Goal: Use online tool/utility: Utilize a website feature to perform a specific function

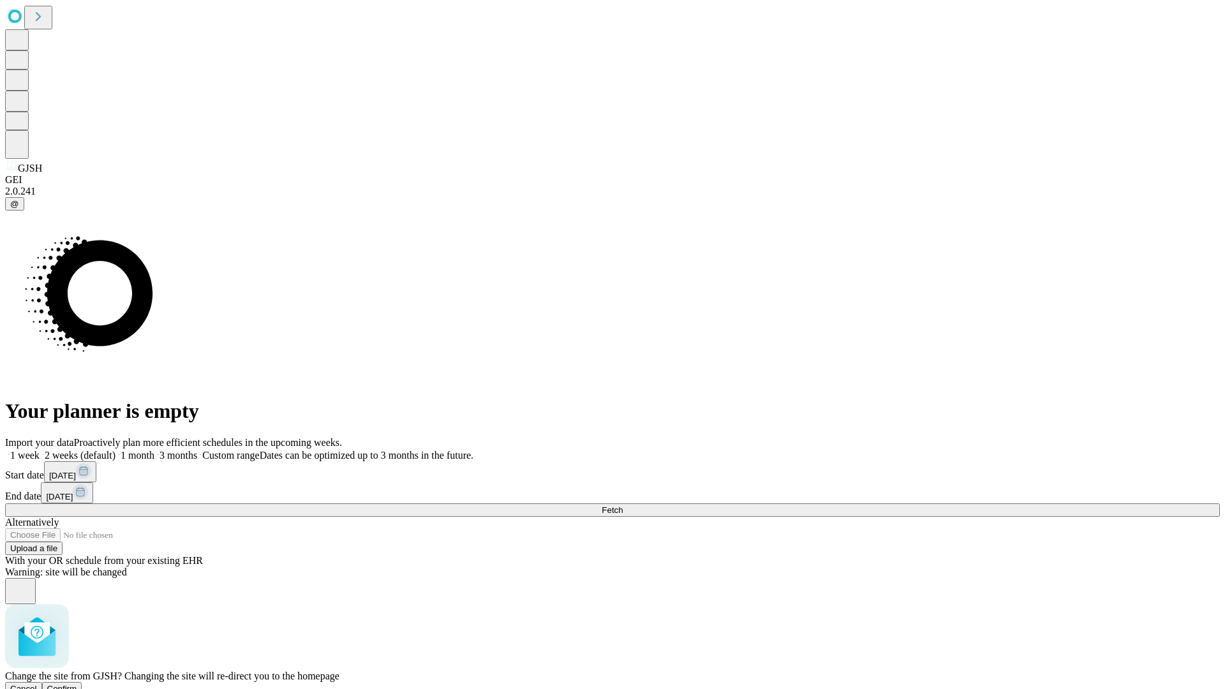
click at [77, 684] on span "Confirm" at bounding box center [62, 689] width 30 height 10
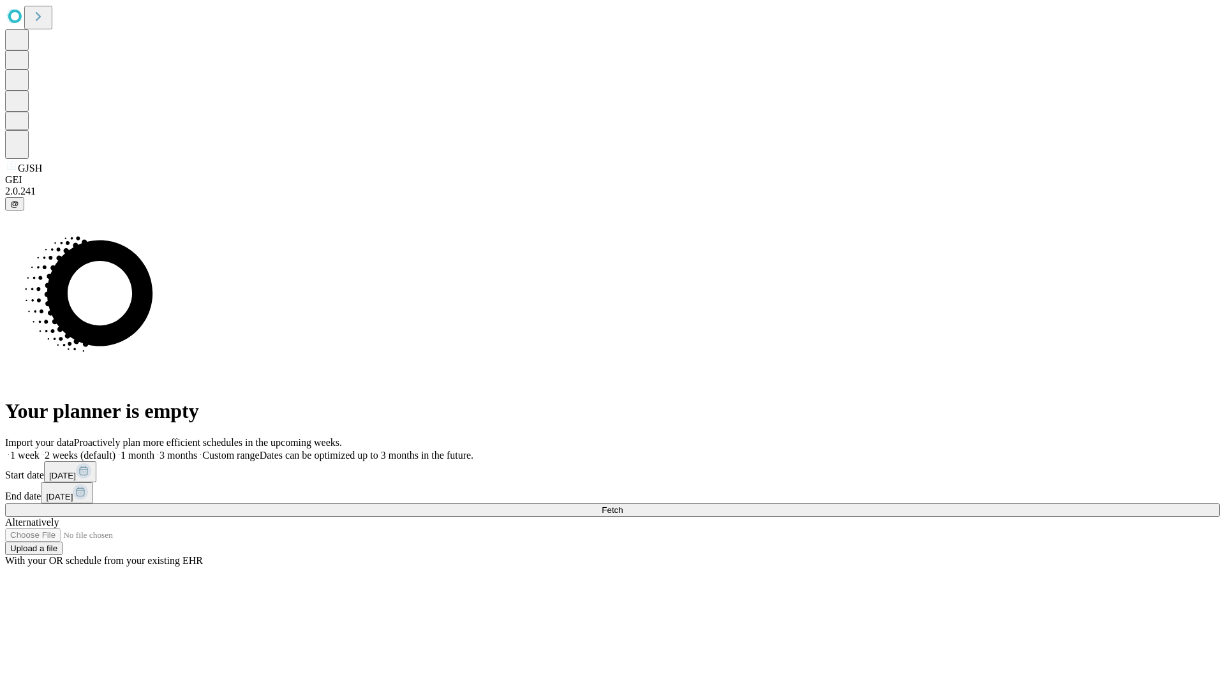
click at [154, 450] on label "1 month" at bounding box center [134, 455] width 39 height 11
click at [623, 505] on span "Fetch" at bounding box center [612, 510] width 21 height 10
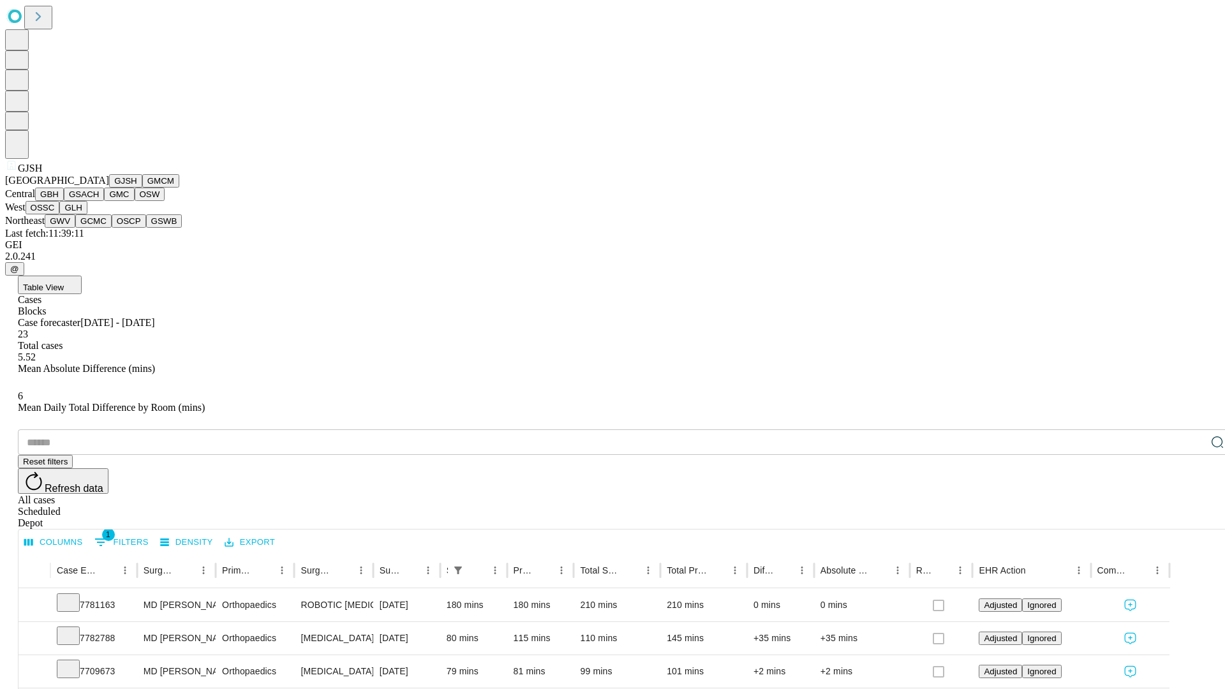
click at [142, 188] on button "GMCM" at bounding box center [160, 180] width 37 height 13
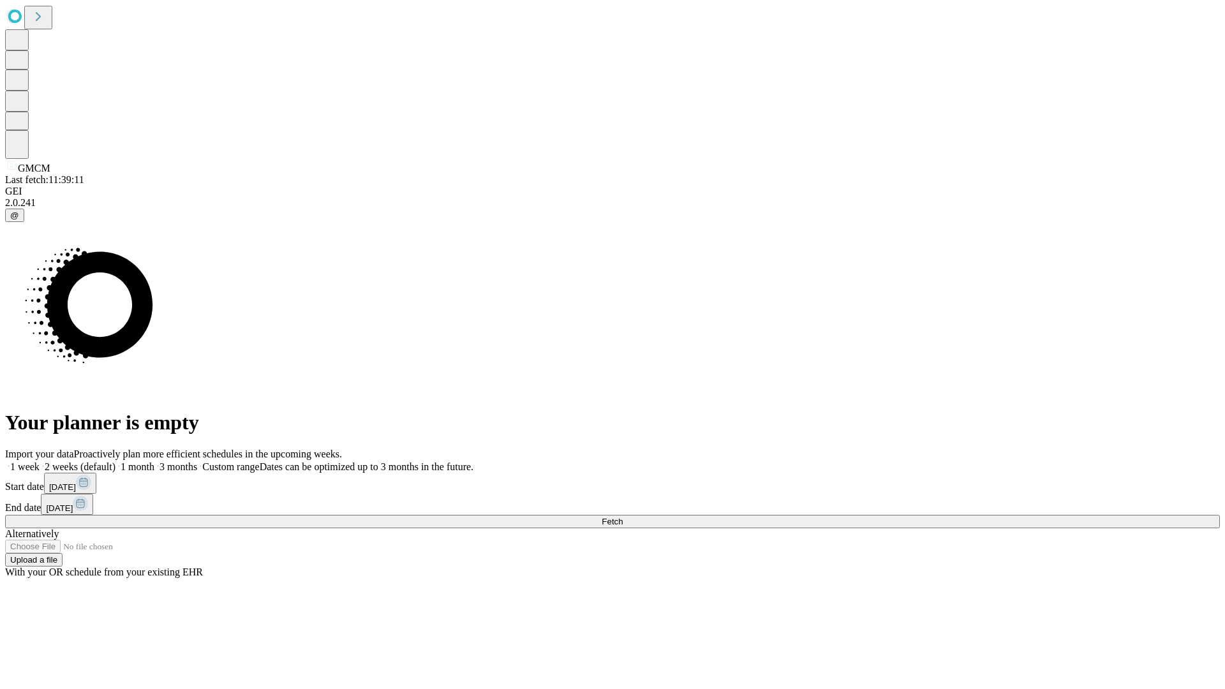
click at [154, 461] on label "1 month" at bounding box center [134, 466] width 39 height 11
click at [623, 517] on span "Fetch" at bounding box center [612, 522] width 21 height 10
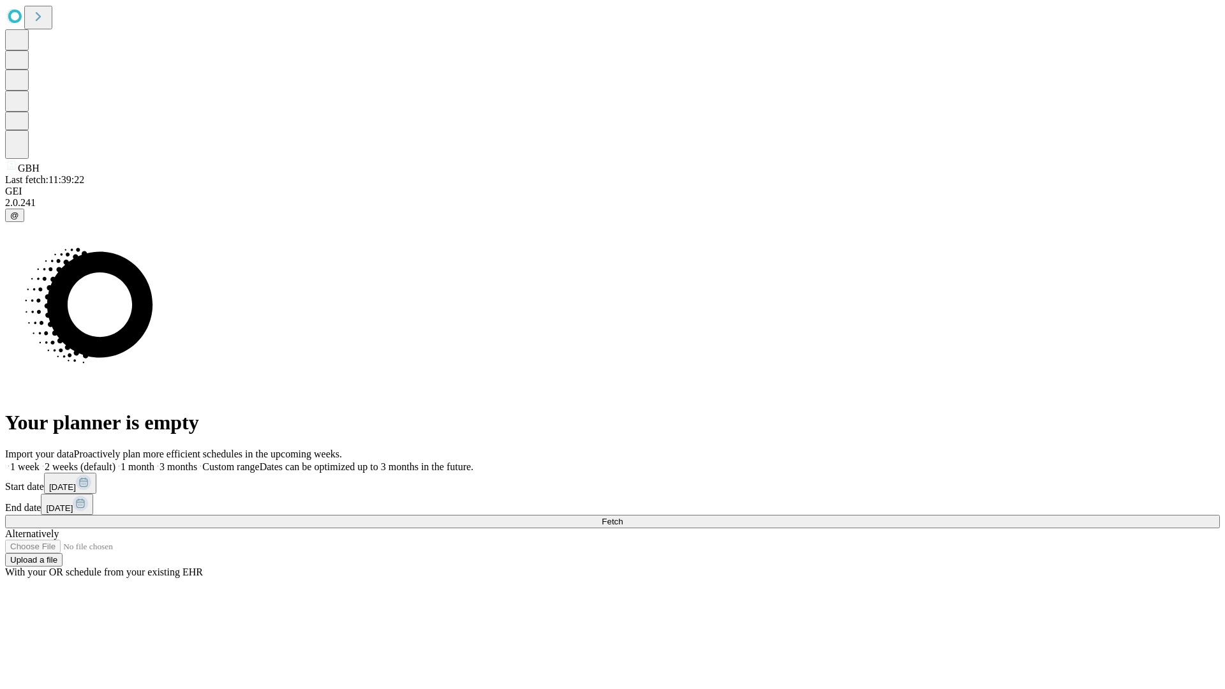
click at [154, 461] on label "1 month" at bounding box center [134, 466] width 39 height 11
click at [623, 517] on span "Fetch" at bounding box center [612, 522] width 21 height 10
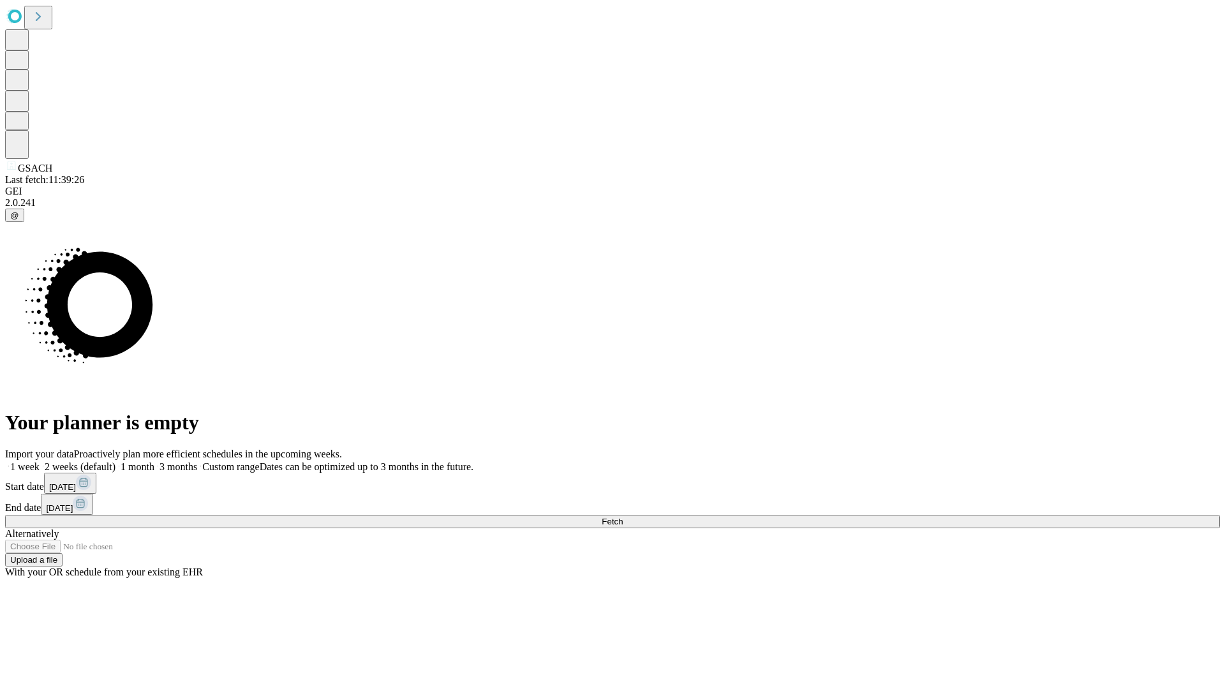
click at [154, 461] on label "1 month" at bounding box center [134, 466] width 39 height 11
click at [623, 517] on span "Fetch" at bounding box center [612, 522] width 21 height 10
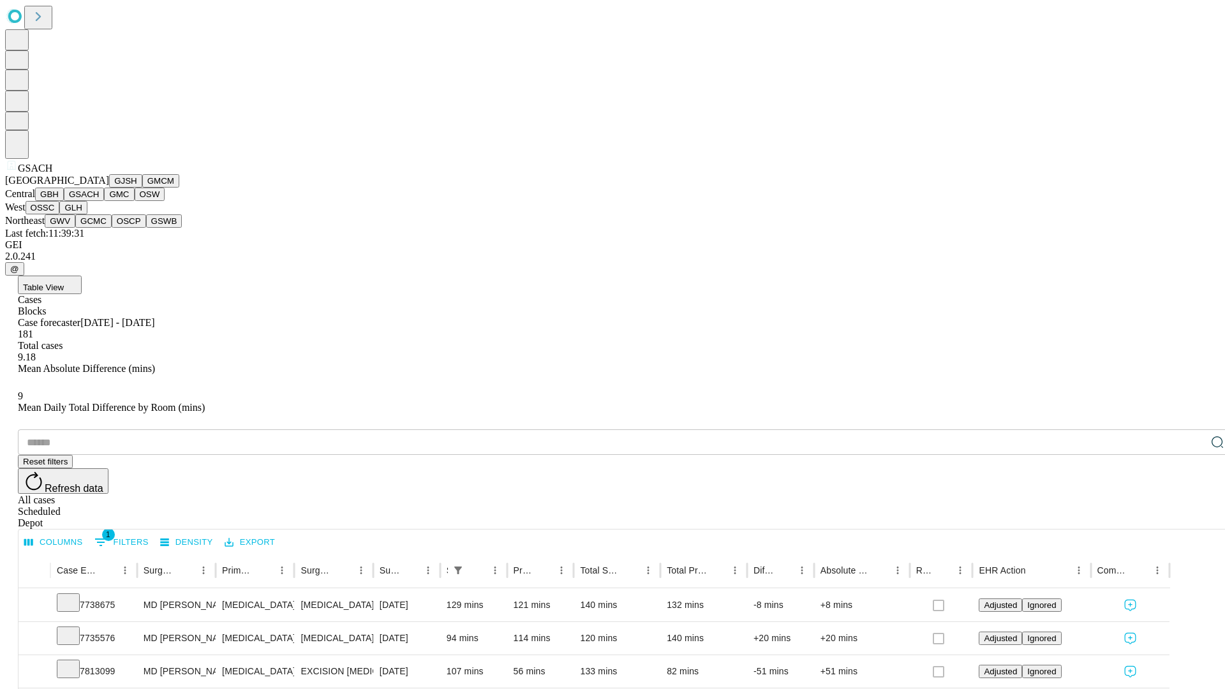
click at [104, 201] on button "GMC" at bounding box center [119, 194] width 30 height 13
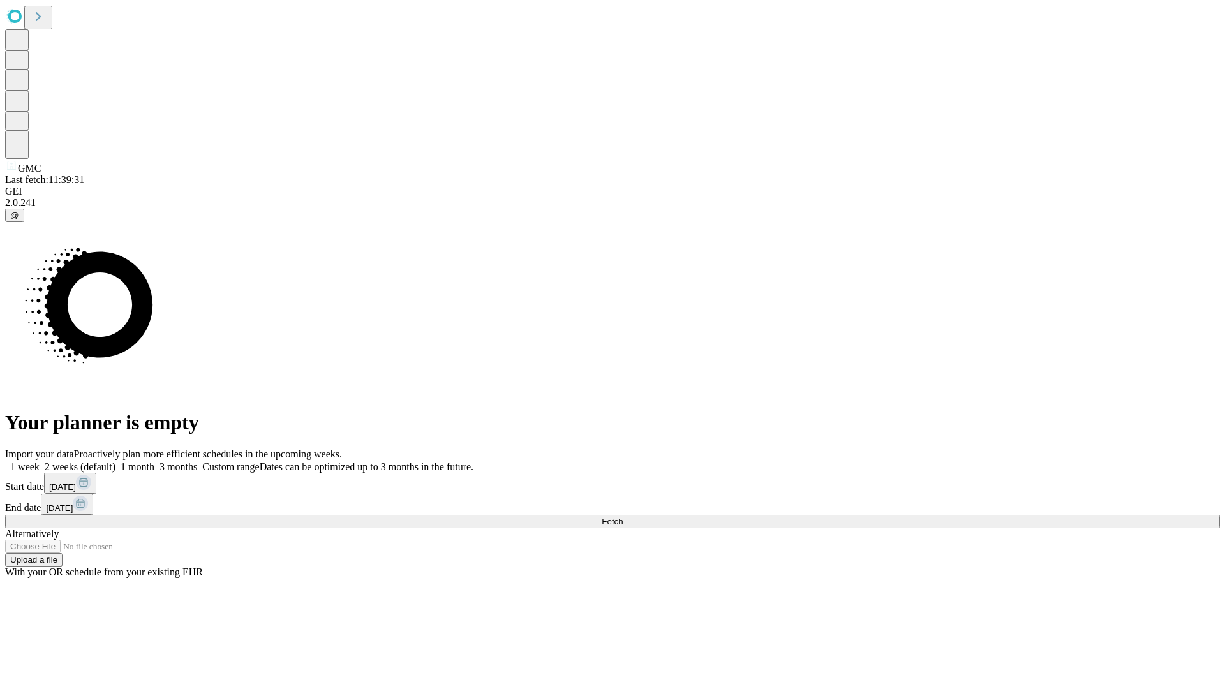
click at [154, 461] on label "1 month" at bounding box center [134, 466] width 39 height 11
click at [623, 517] on span "Fetch" at bounding box center [612, 522] width 21 height 10
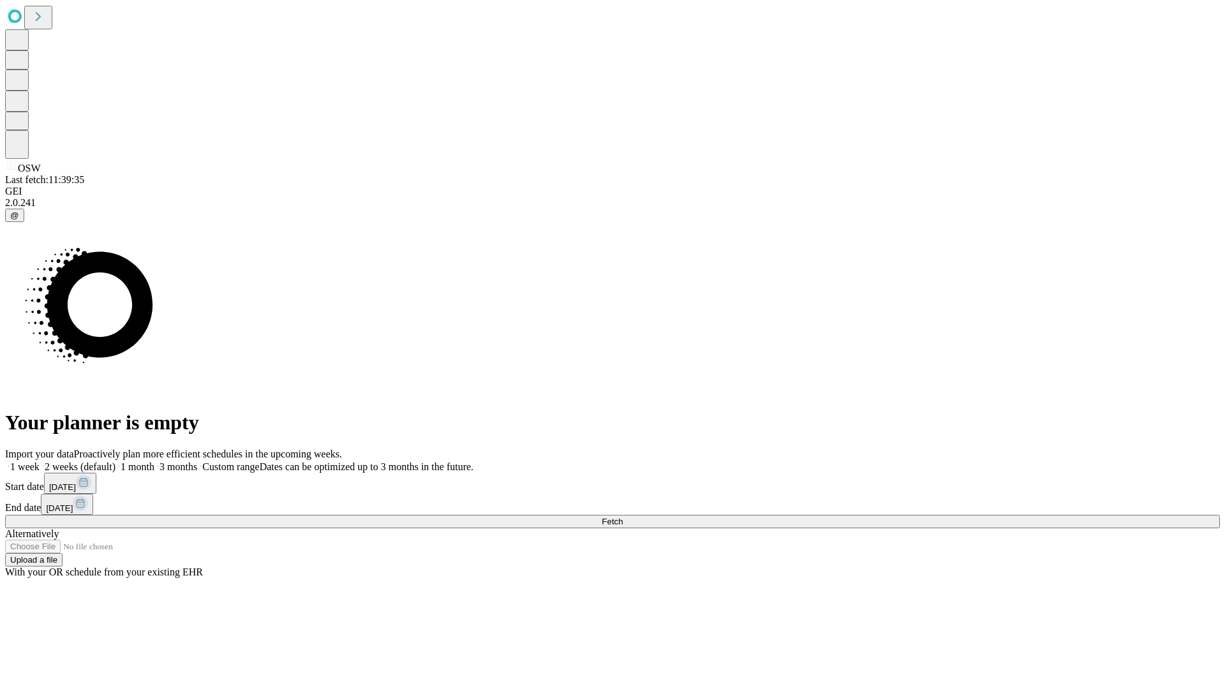
click at [154, 461] on label "1 month" at bounding box center [134, 466] width 39 height 11
click at [623, 517] on span "Fetch" at bounding box center [612, 522] width 21 height 10
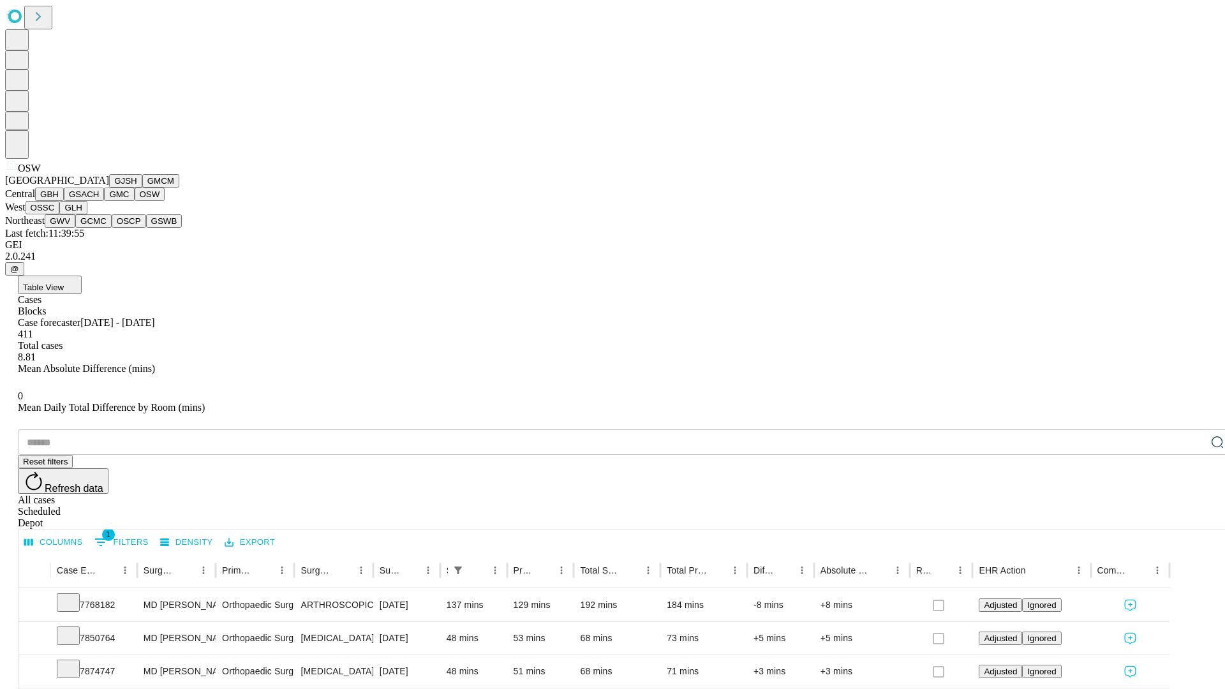
click at [60, 214] on button "OSSC" at bounding box center [43, 207] width 34 height 13
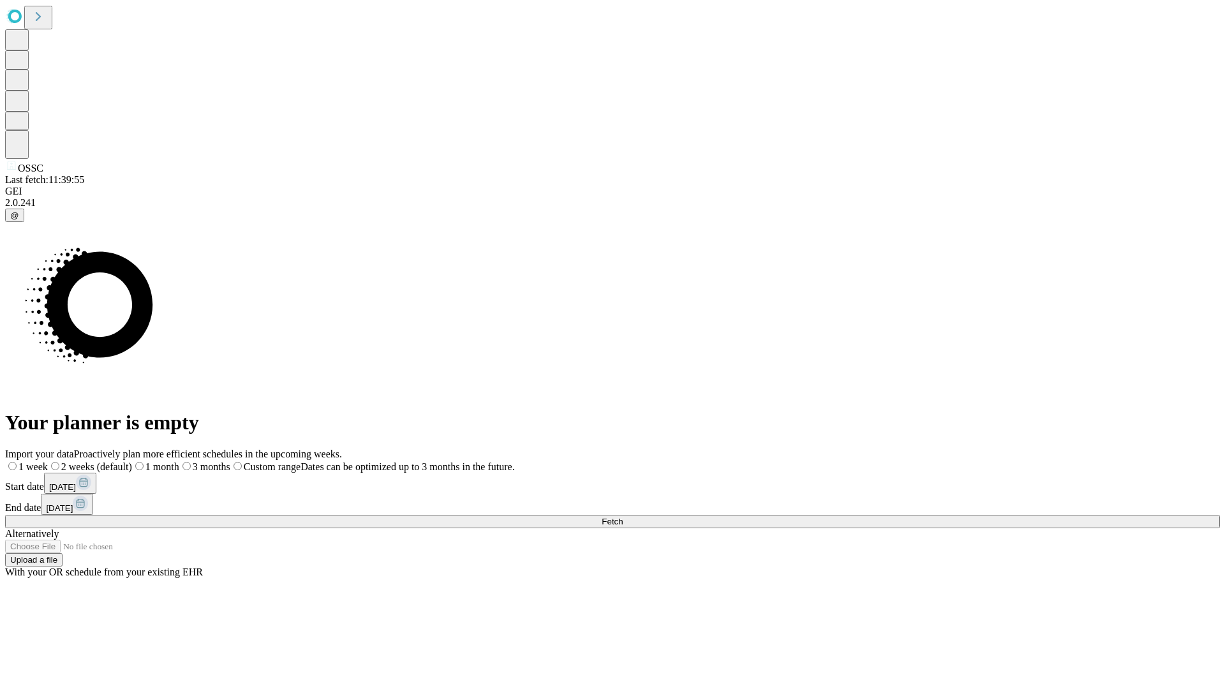
click at [179, 461] on label "1 month" at bounding box center [155, 466] width 47 height 11
click at [623, 517] on span "Fetch" at bounding box center [612, 522] width 21 height 10
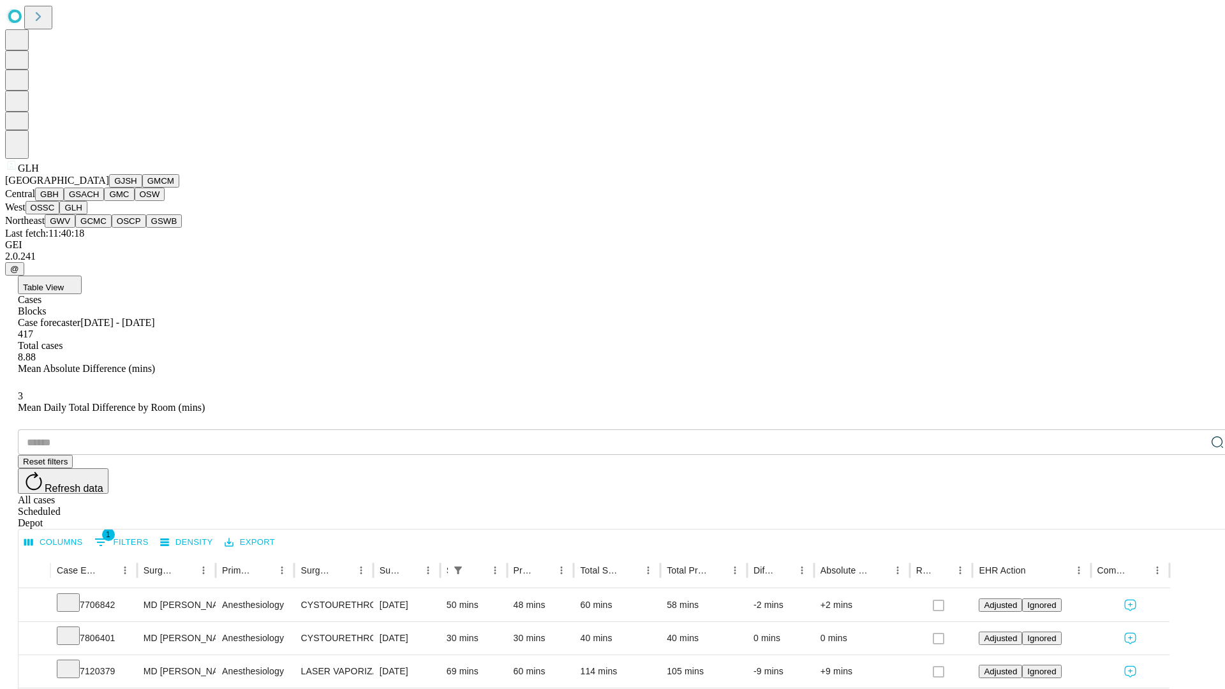
click at [75, 228] on button "GWV" at bounding box center [60, 220] width 31 height 13
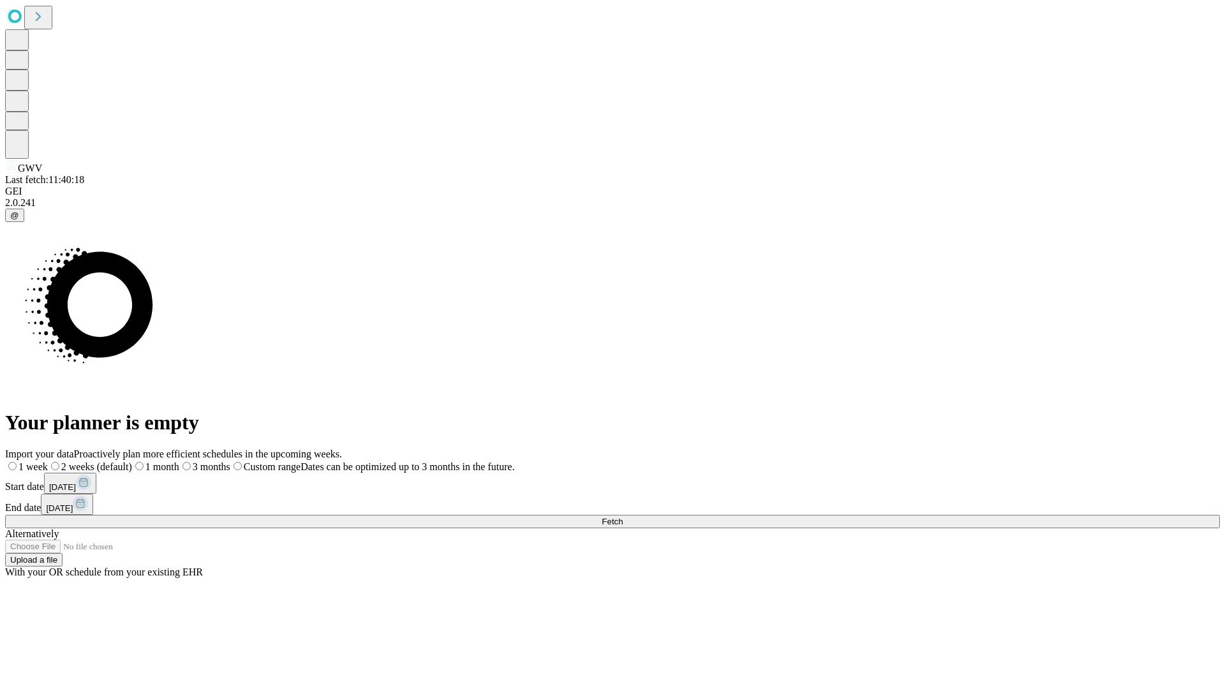
click at [179, 461] on label "1 month" at bounding box center [155, 466] width 47 height 11
click at [623, 517] on span "Fetch" at bounding box center [612, 522] width 21 height 10
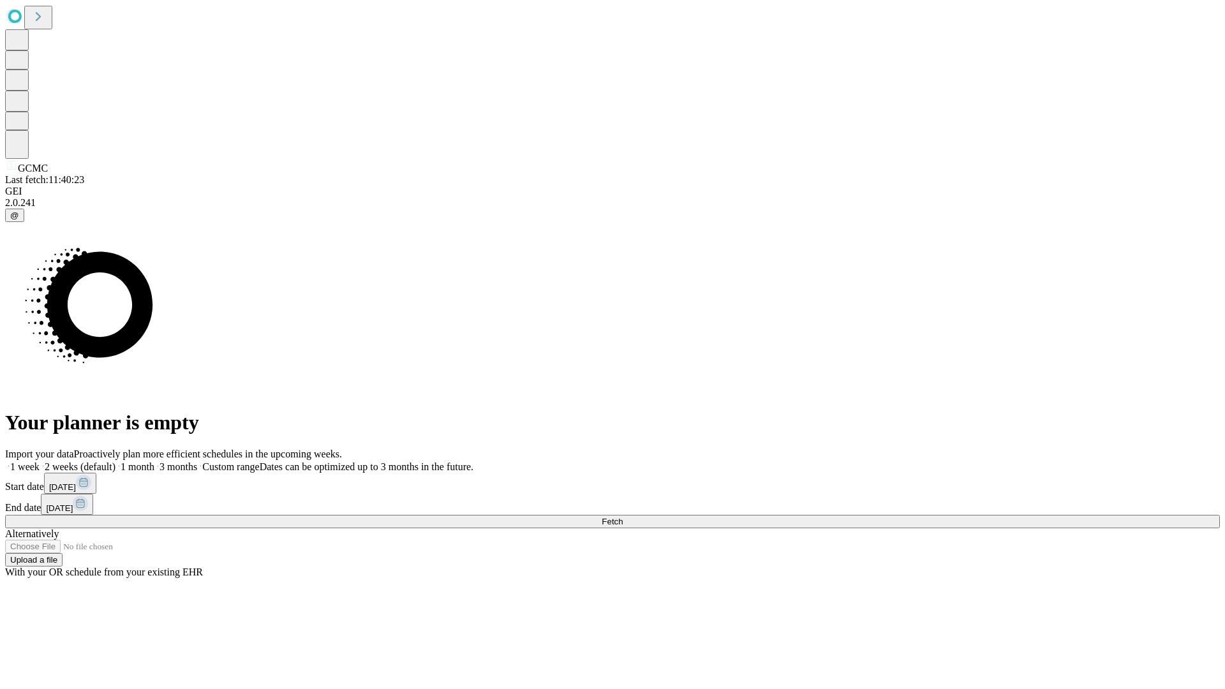
click at [154, 461] on label "1 month" at bounding box center [134, 466] width 39 height 11
click at [623, 517] on span "Fetch" at bounding box center [612, 522] width 21 height 10
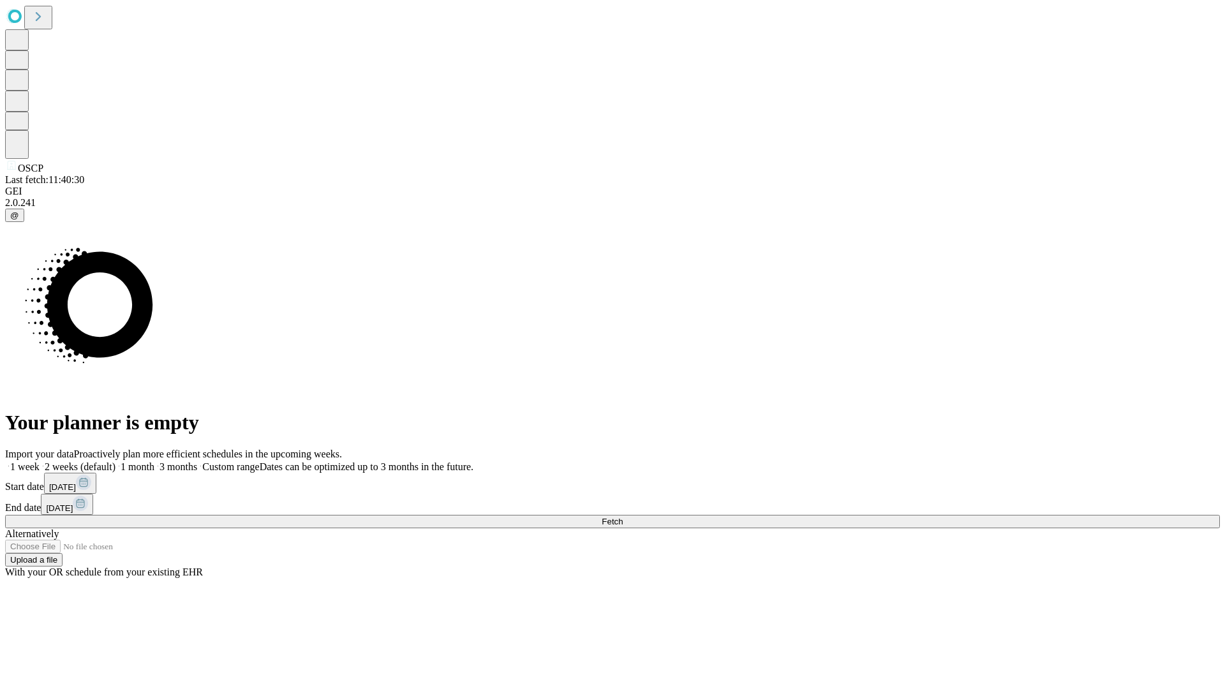
click at [623, 517] on span "Fetch" at bounding box center [612, 522] width 21 height 10
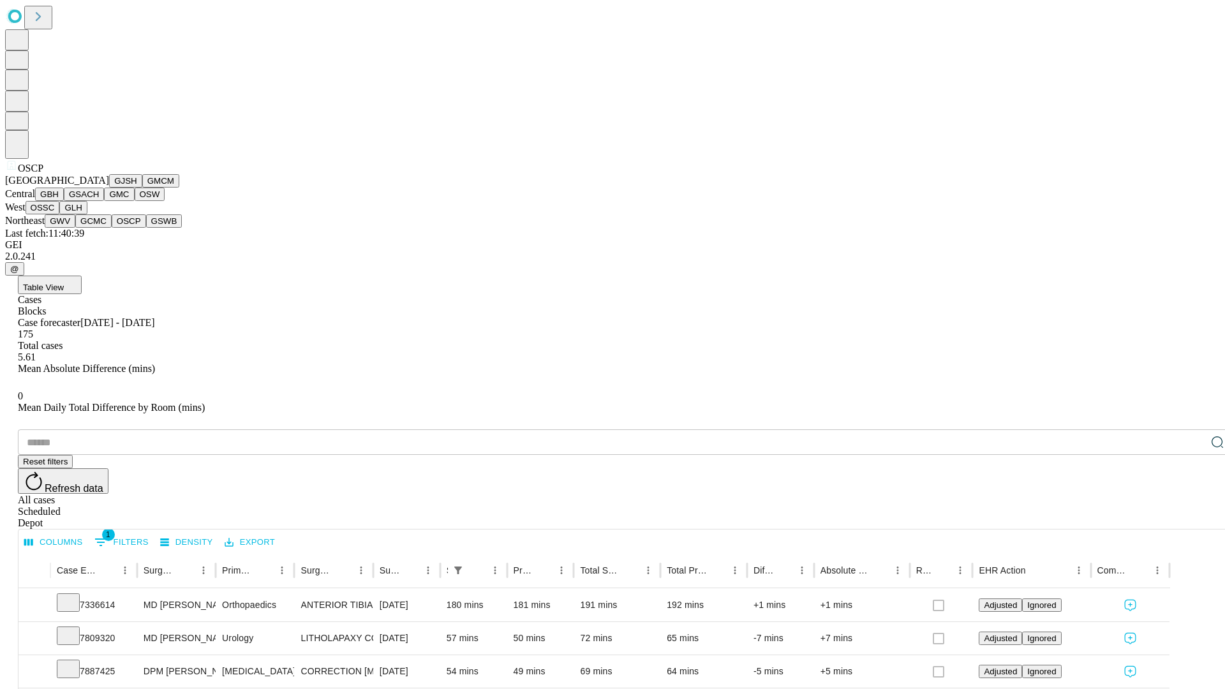
click at [146, 228] on button "GSWB" at bounding box center [164, 220] width 36 height 13
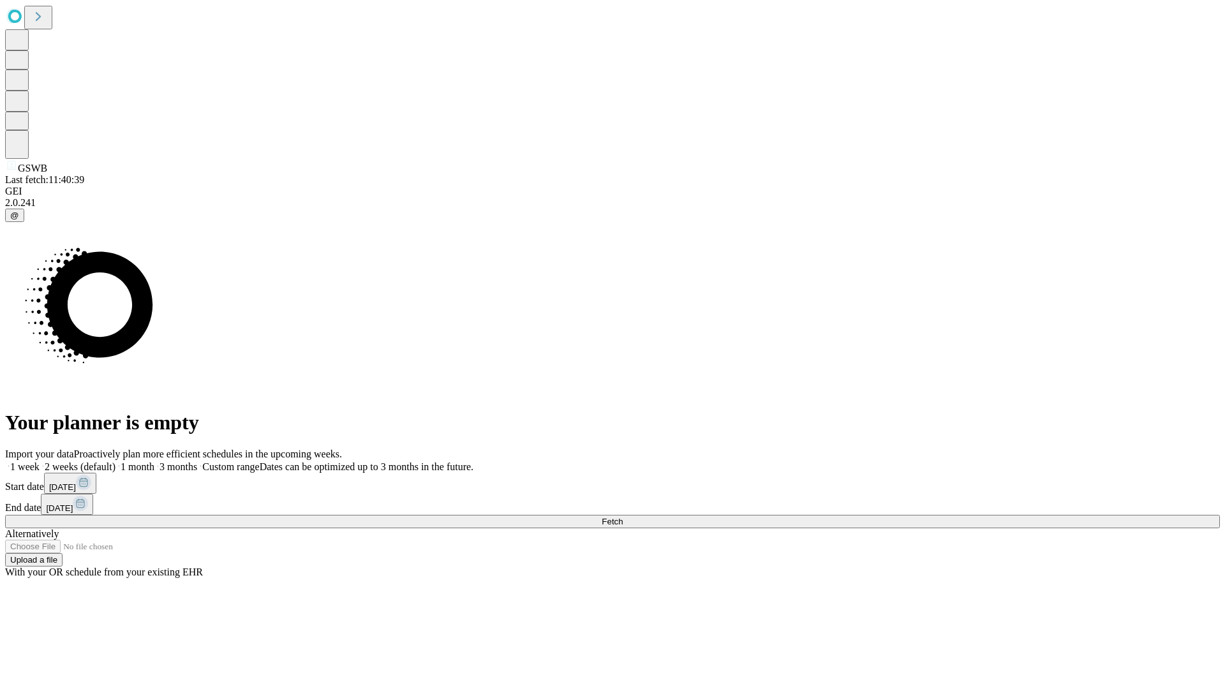
click at [154, 461] on label "1 month" at bounding box center [134, 466] width 39 height 11
click at [623, 517] on span "Fetch" at bounding box center [612, 522] width 21 height 10
